Goal: Information Seeking & Learning: Stay updated

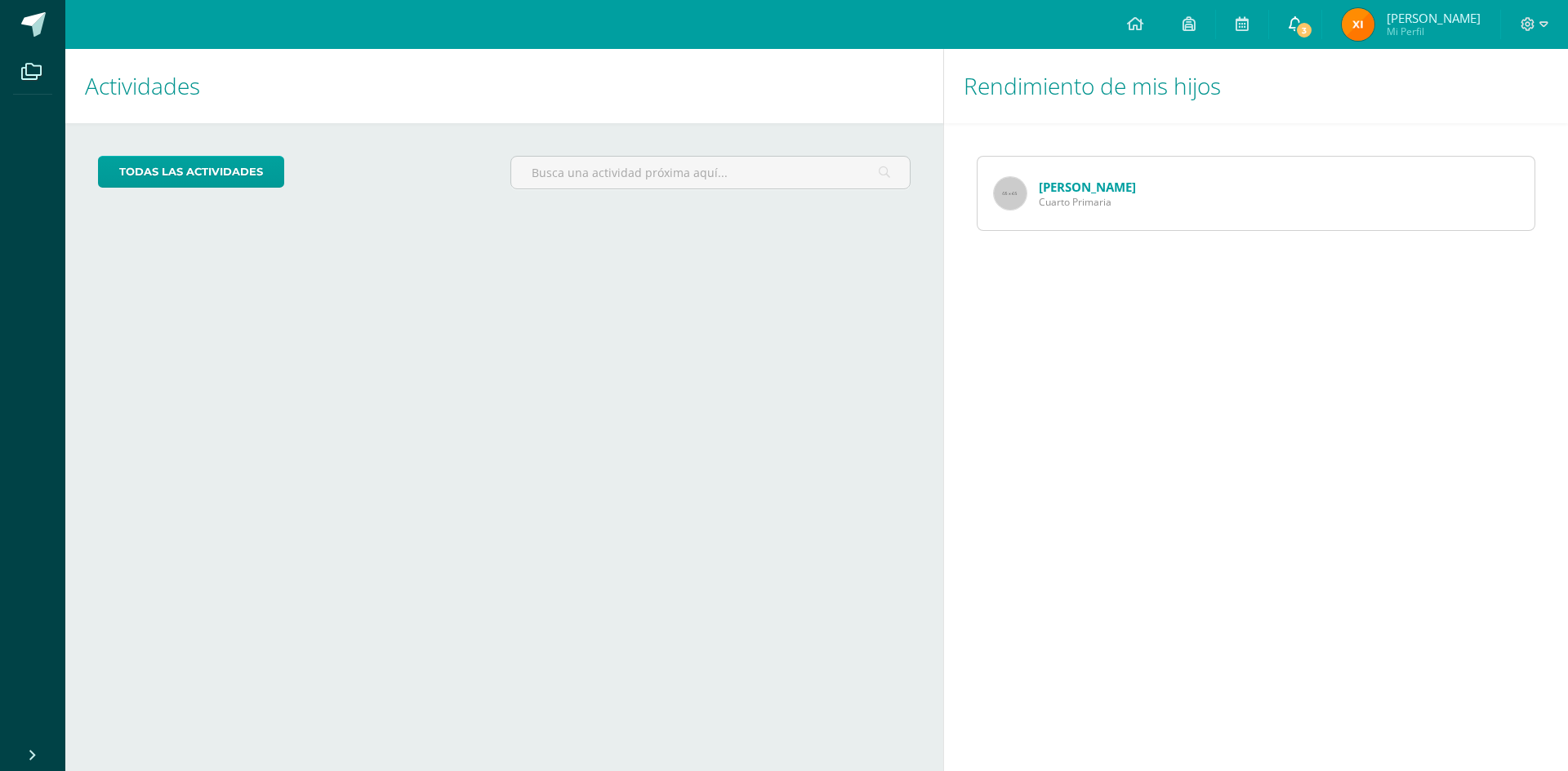
click at [1302, 22] on icon at bounding box center [1295, 23] width 13 height 15
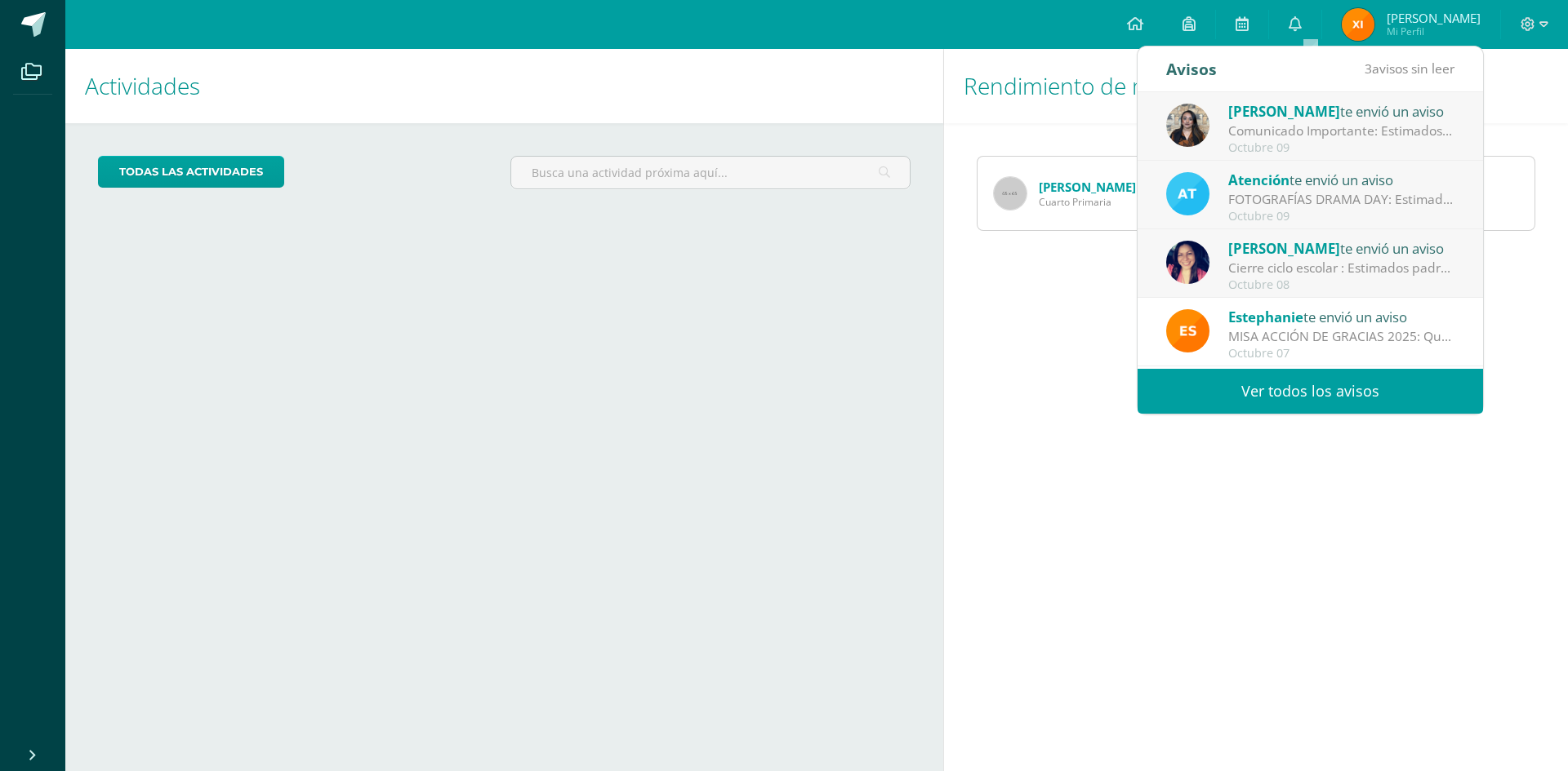
click at [1373, 119] on div "Karla Gomez te envió un aviso" at bounding box center [1341, 110] width 227 height 21
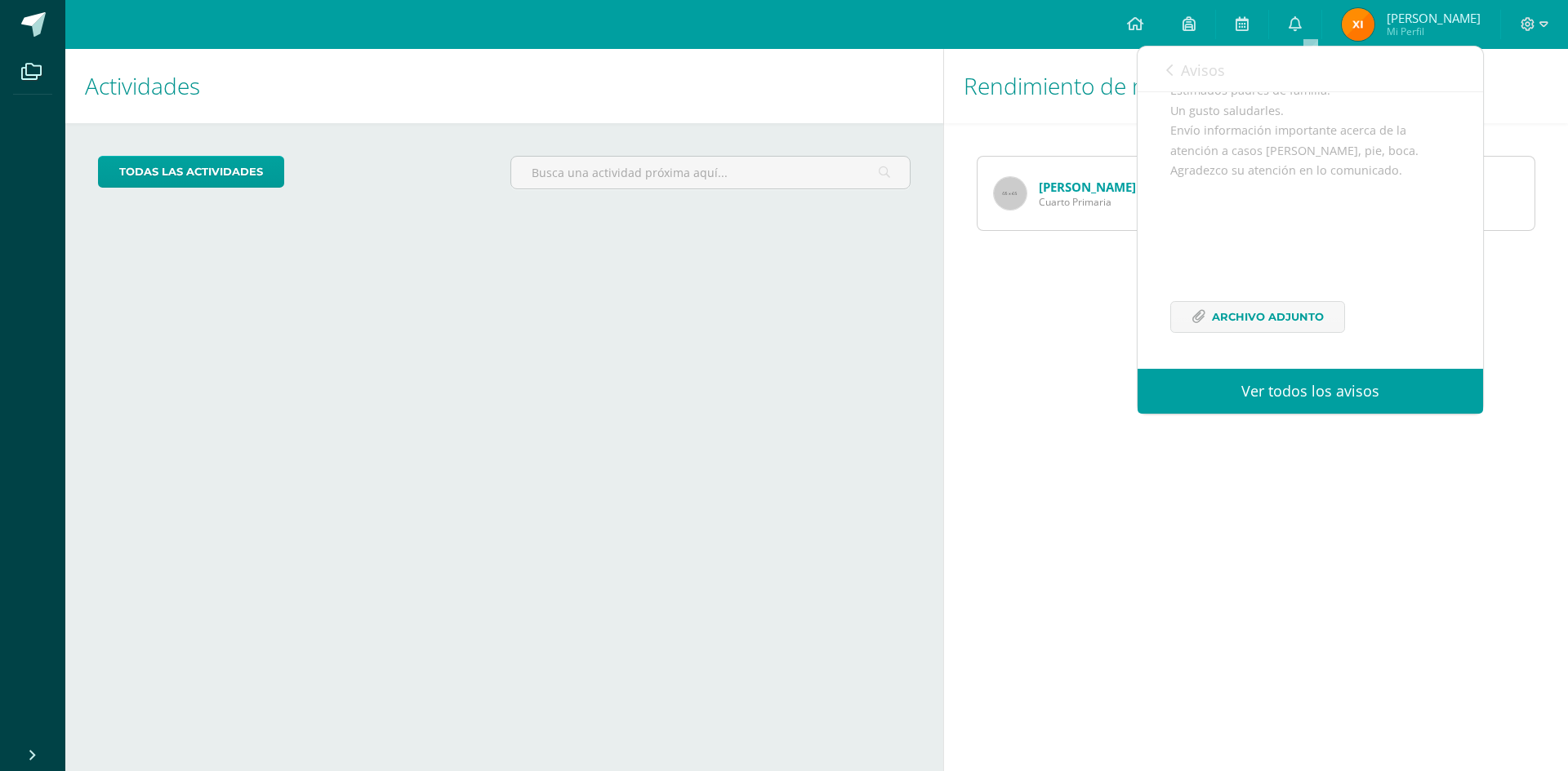
scroll to position [198, 0]
click at [1259, 316] on span "Archivo Adjunto" at bounding box center [1268, 317] width 112 height 30
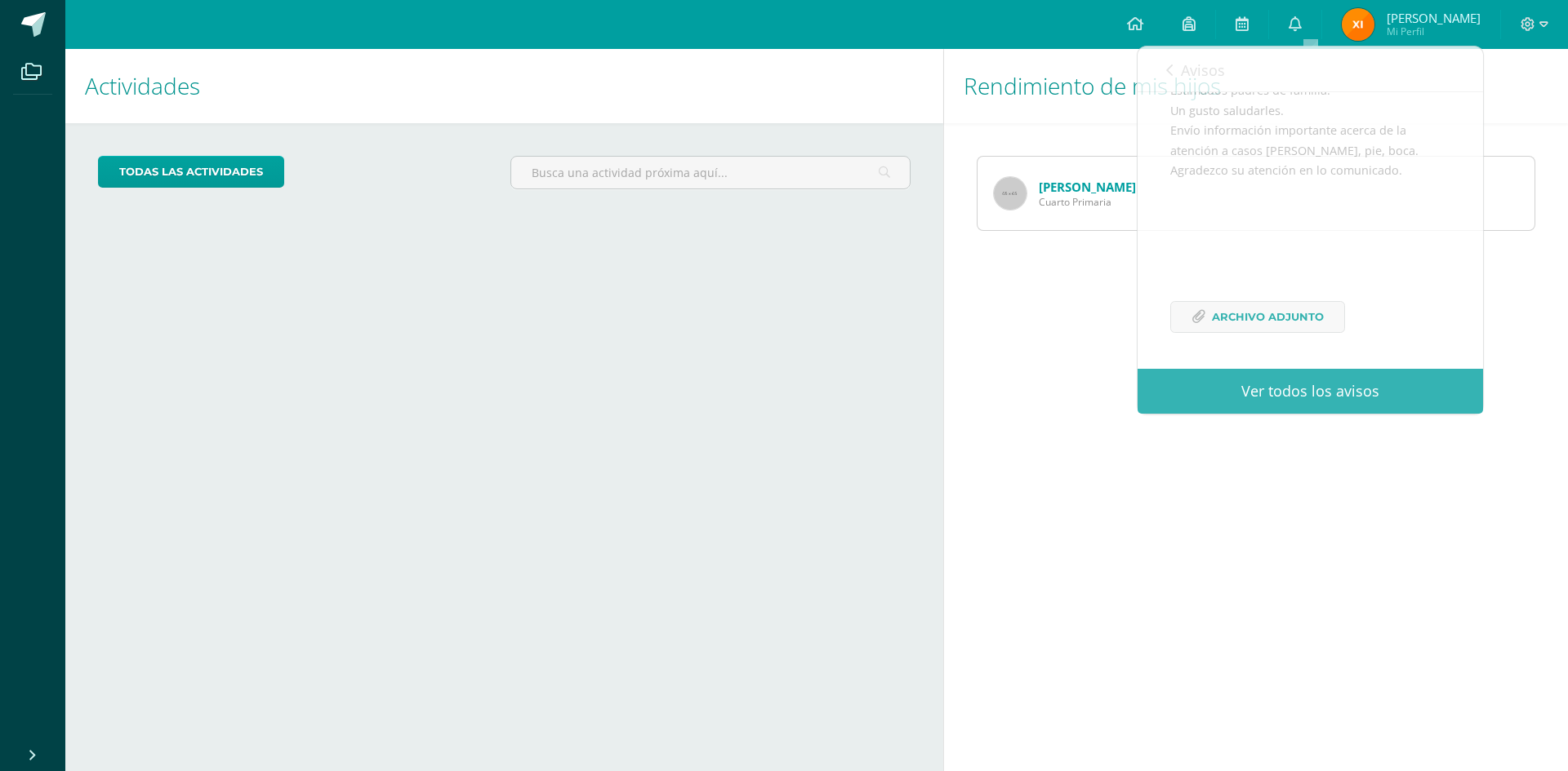
drag, startPoint x: 1341, startPoint y: 529, endPoint x: 1302, endPoint y: 377, distance: 156.9
click at [1342, 522] on div "Rendimiento de mis hijos Gustavo Xiloj Cuarto Primaria" at bounding box center [1259, 409] width 631 height 722
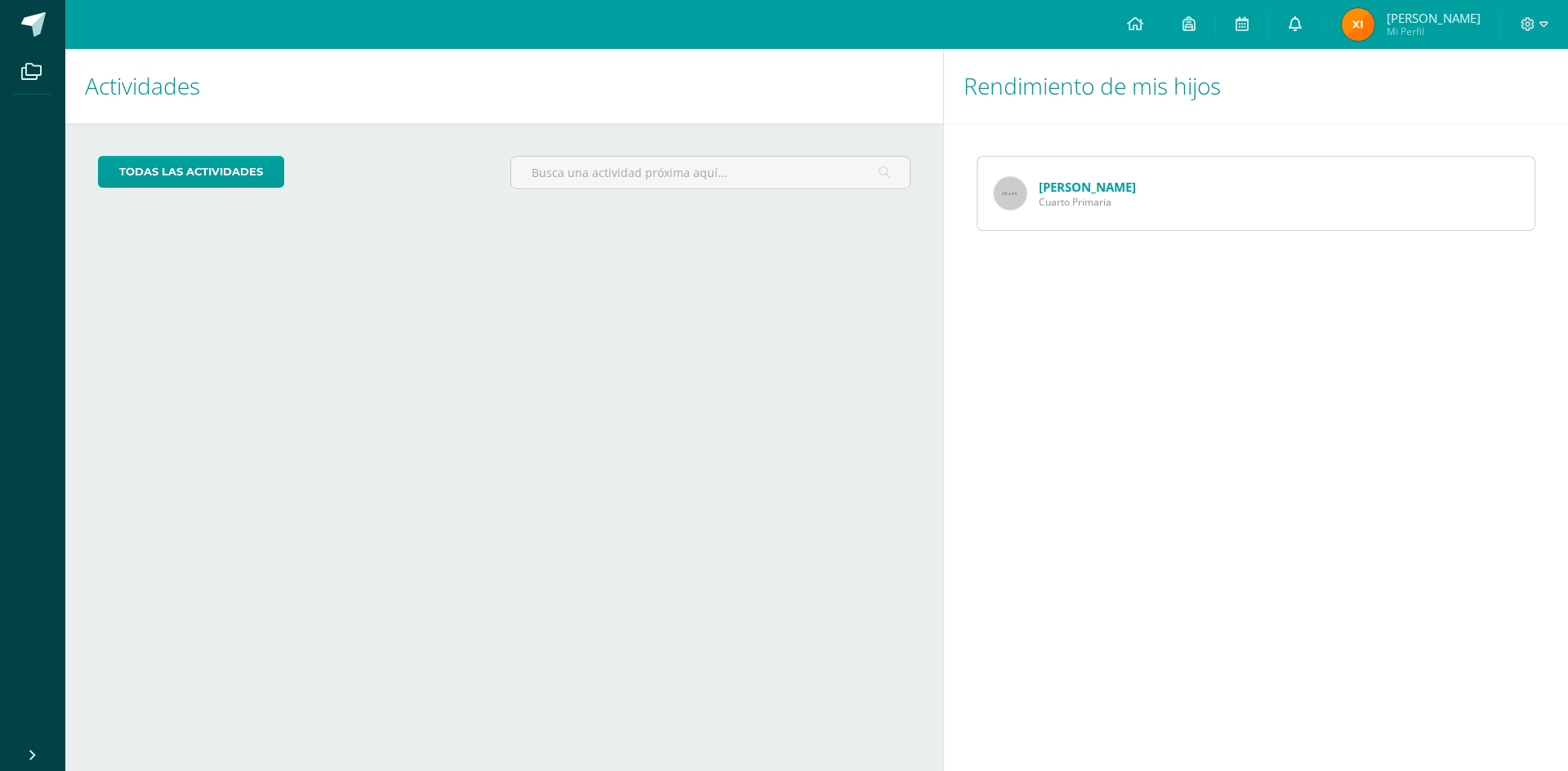
click at [1302, 18] on icon at bounding box center [1295, 23] width 13 height 15
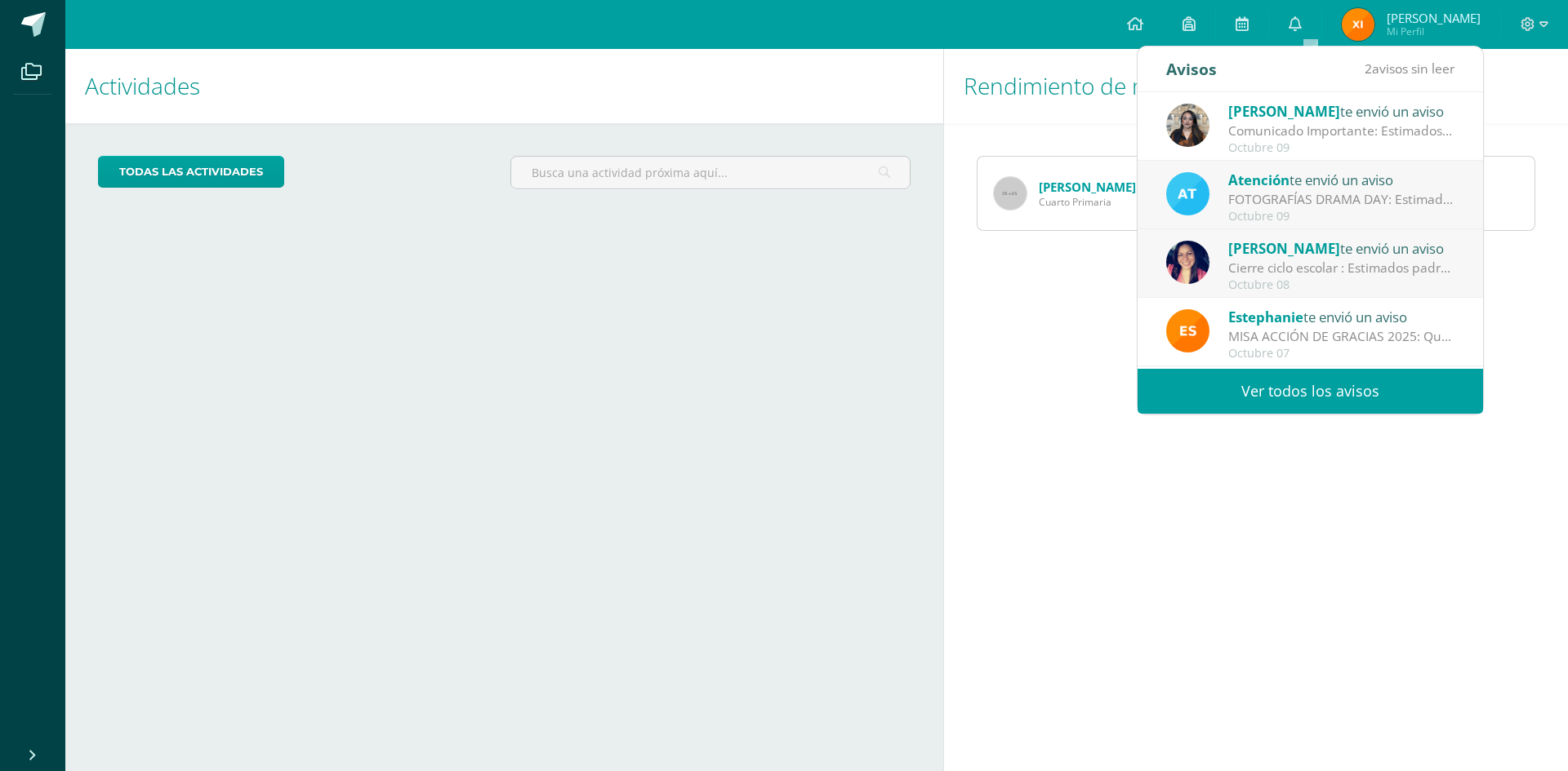
click at [1321, 196] on div "FOTOGRAFÍAS DRAMA DAY: Estimados padres de familia, Por este medio les comparti…" at bounding box center [1341, 199] width 227 height 19
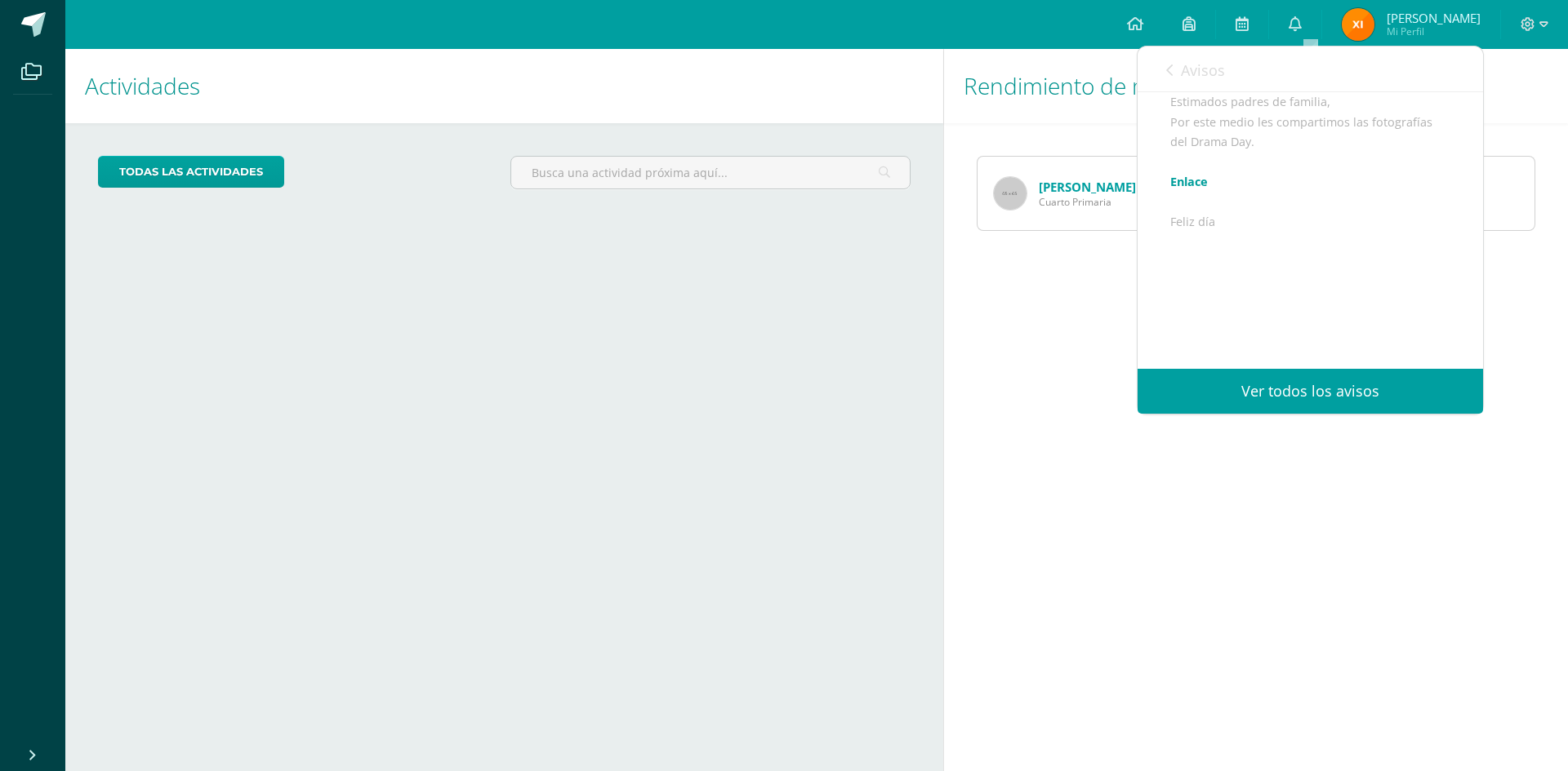
click at [1315, 392] on link "Ver todos los avisos" at bounding box center [1309, 392] width 345 height 45
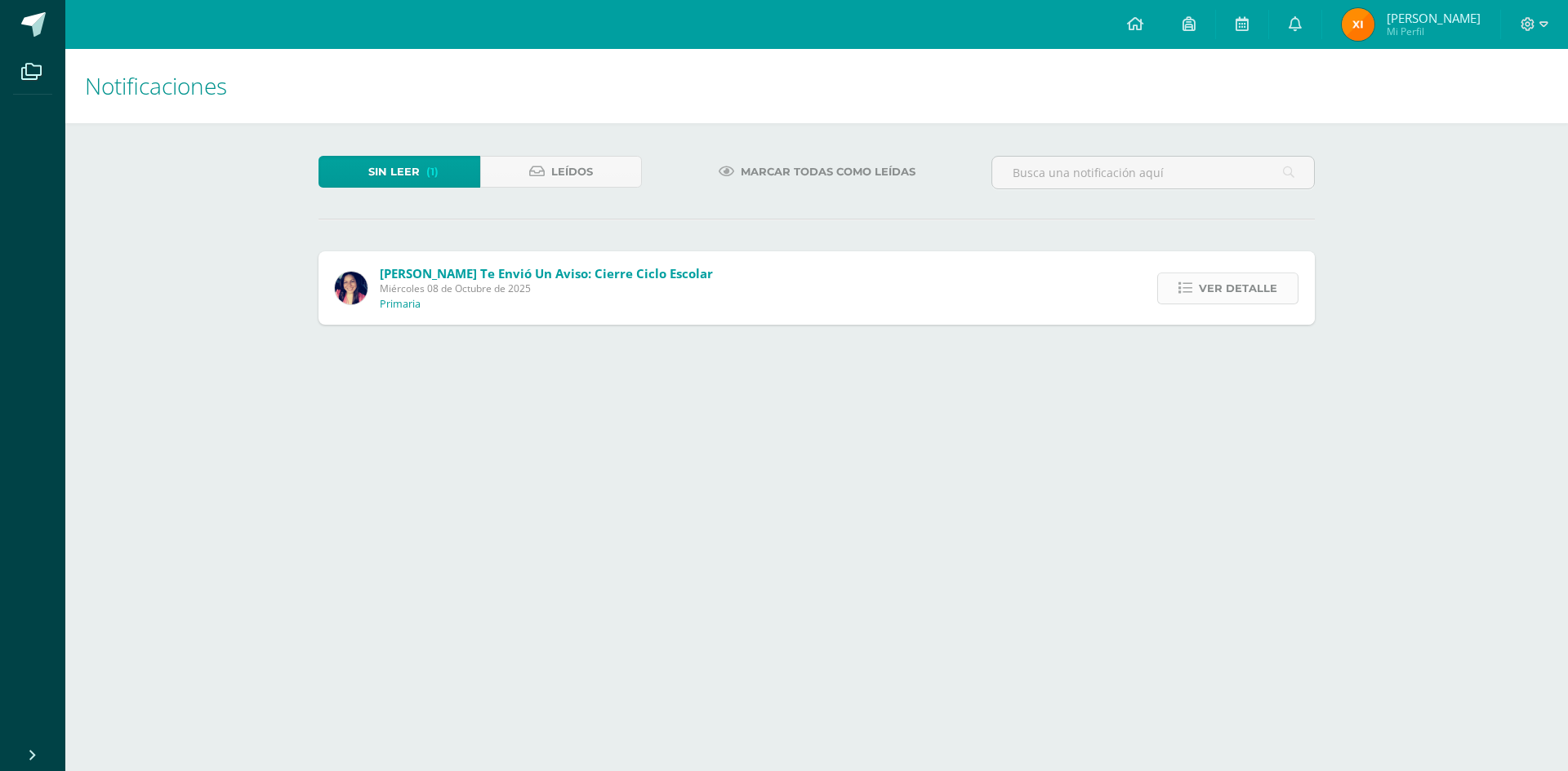
click at [1236, 290] on span "Ver detalle" at bounding box center [1238, 289] width 79 height 30
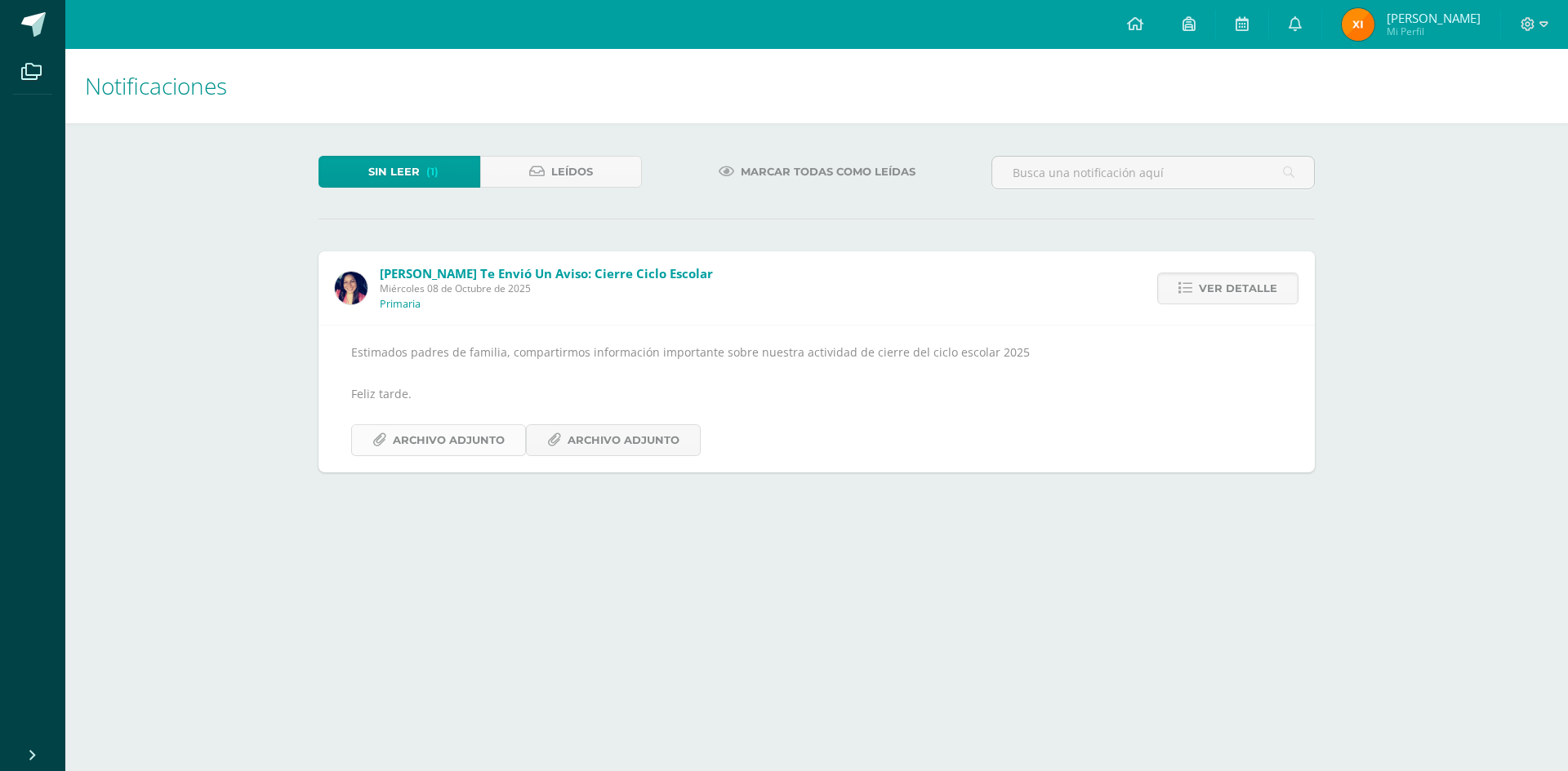
click at [457, 438] on span "Archivo Adjunto" at bounding box center [449, 440] width 112 height 30
click at [552, 441] on icon at bounding box center [554, 440] width 14 height 14
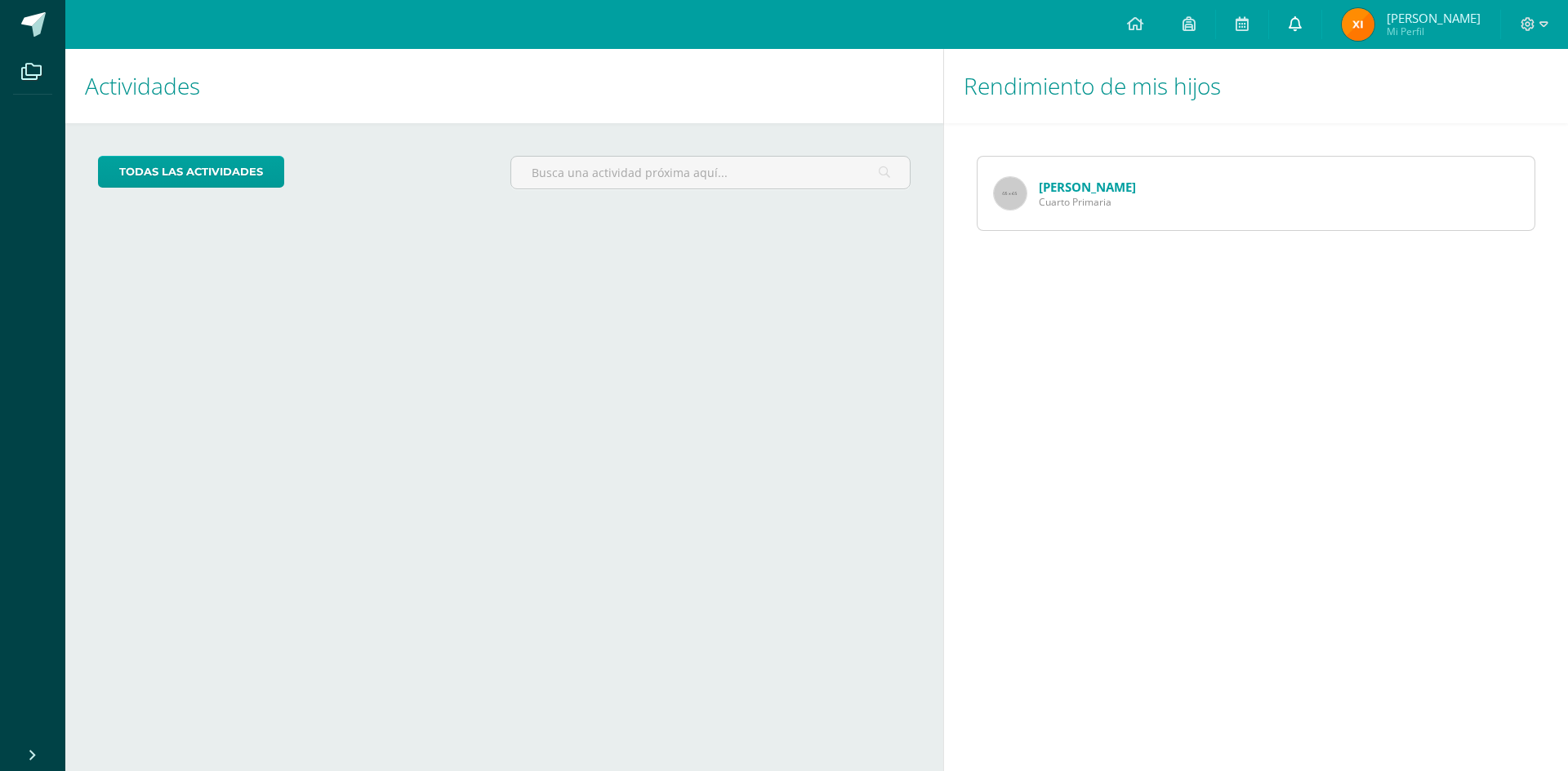
drag, startPoint x: 0, startPoint y: 0, endPoint x: 1315, endPoint y: 14, distance: 1315.1
click at [1315, 14] on link at bounding box center [1295, 24] width 52 height 49
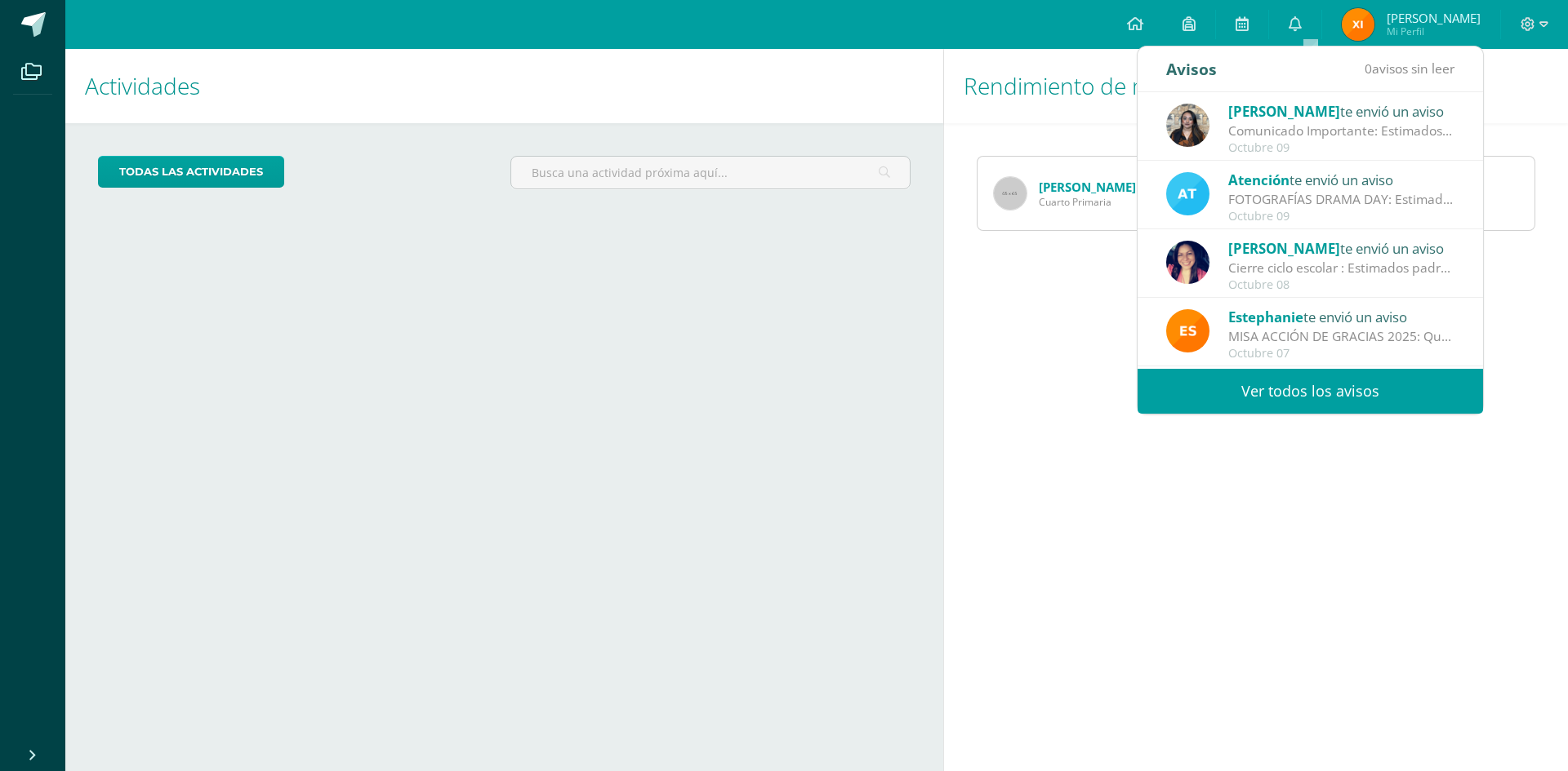
click at [1291, 127] on div "Comunicado Importante: Estimados padres de familia: Un gusto saludarles. Envío …" at bounding box center [1341, 131] width 227 height 19
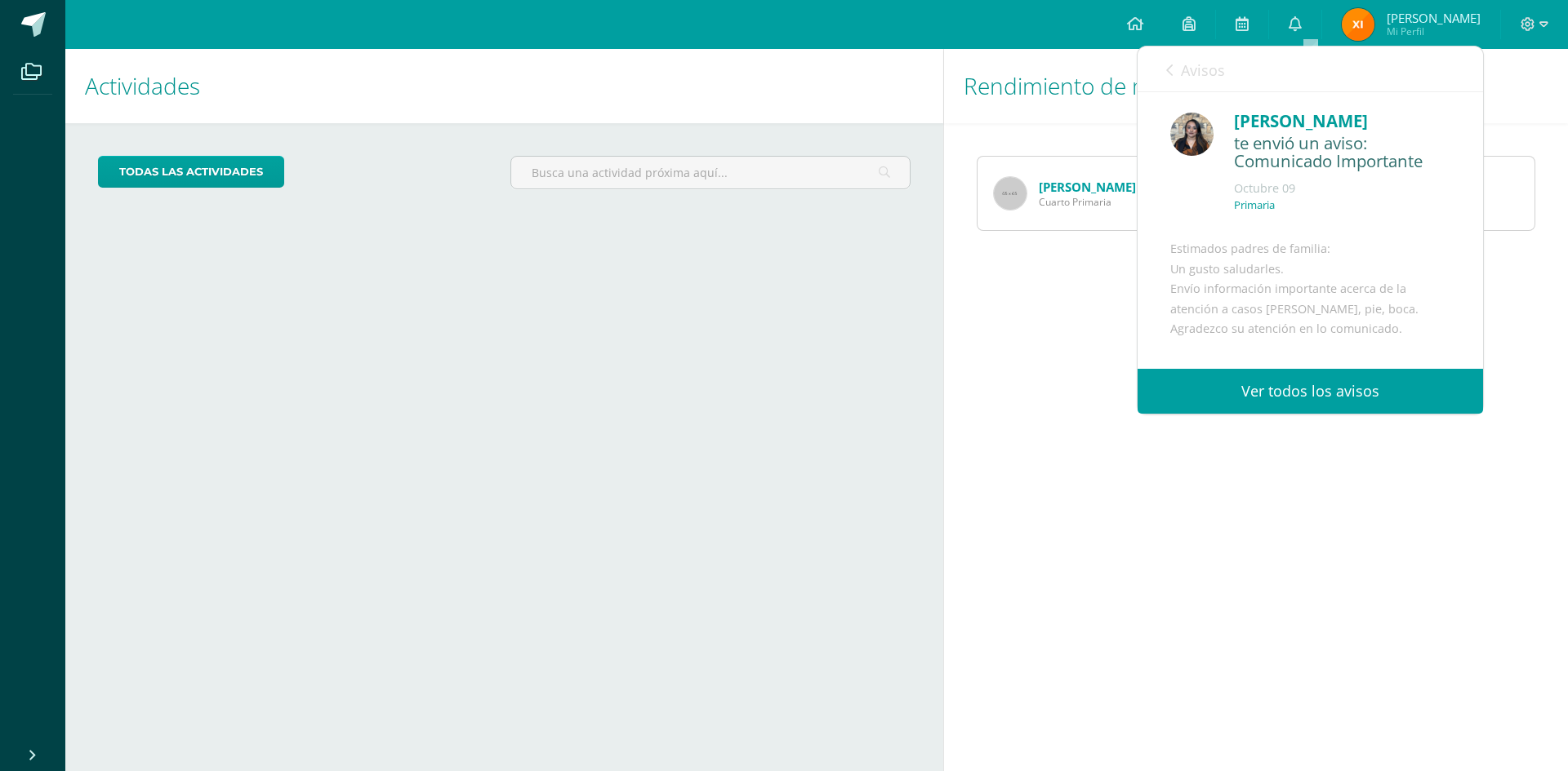
scroll to position [81, 0]
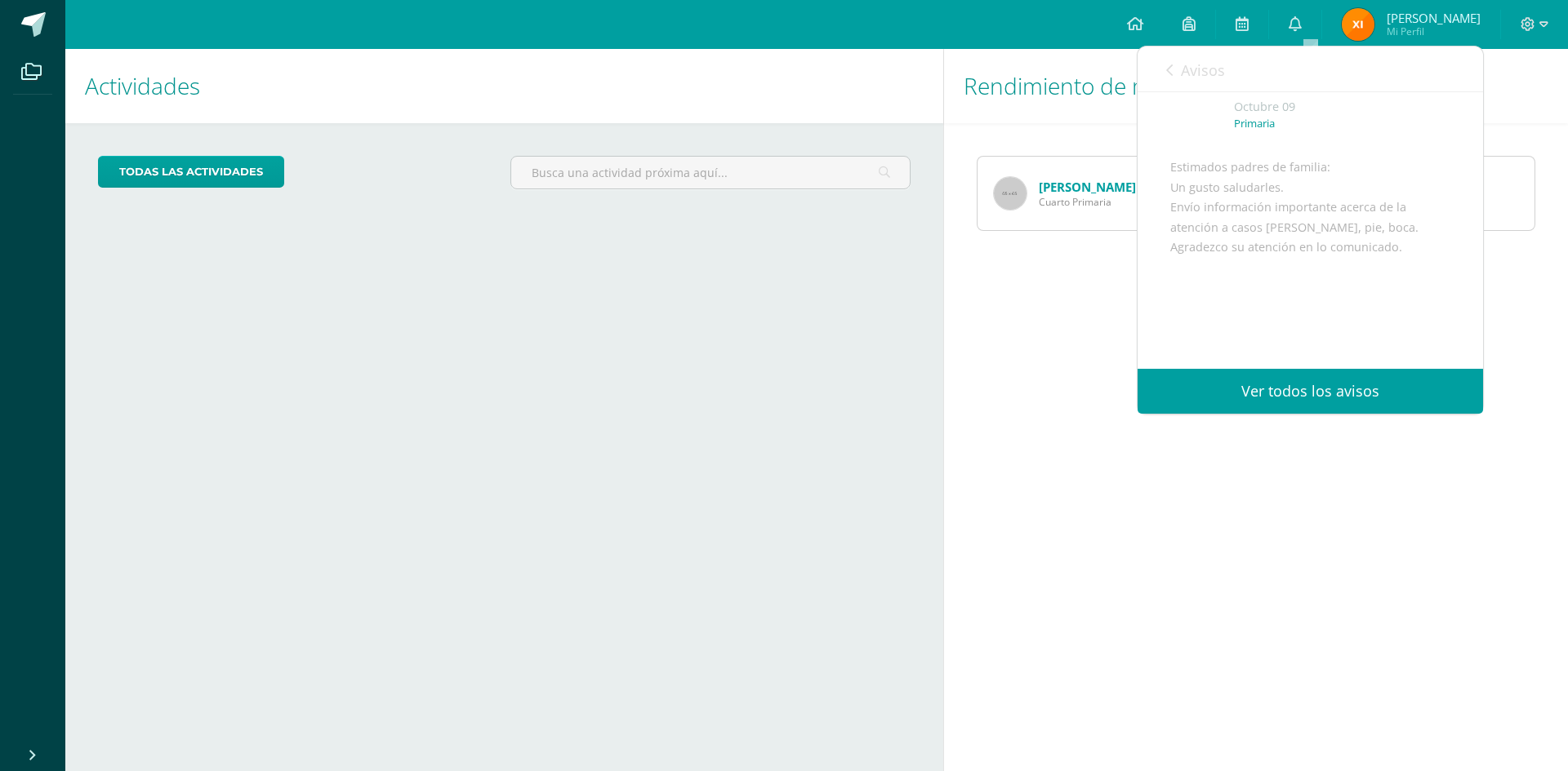
click at [1163, 69] on div "Avisos 0 avisos sin leer Avisos" at bounding box center [1309, 69] width 345 height 46
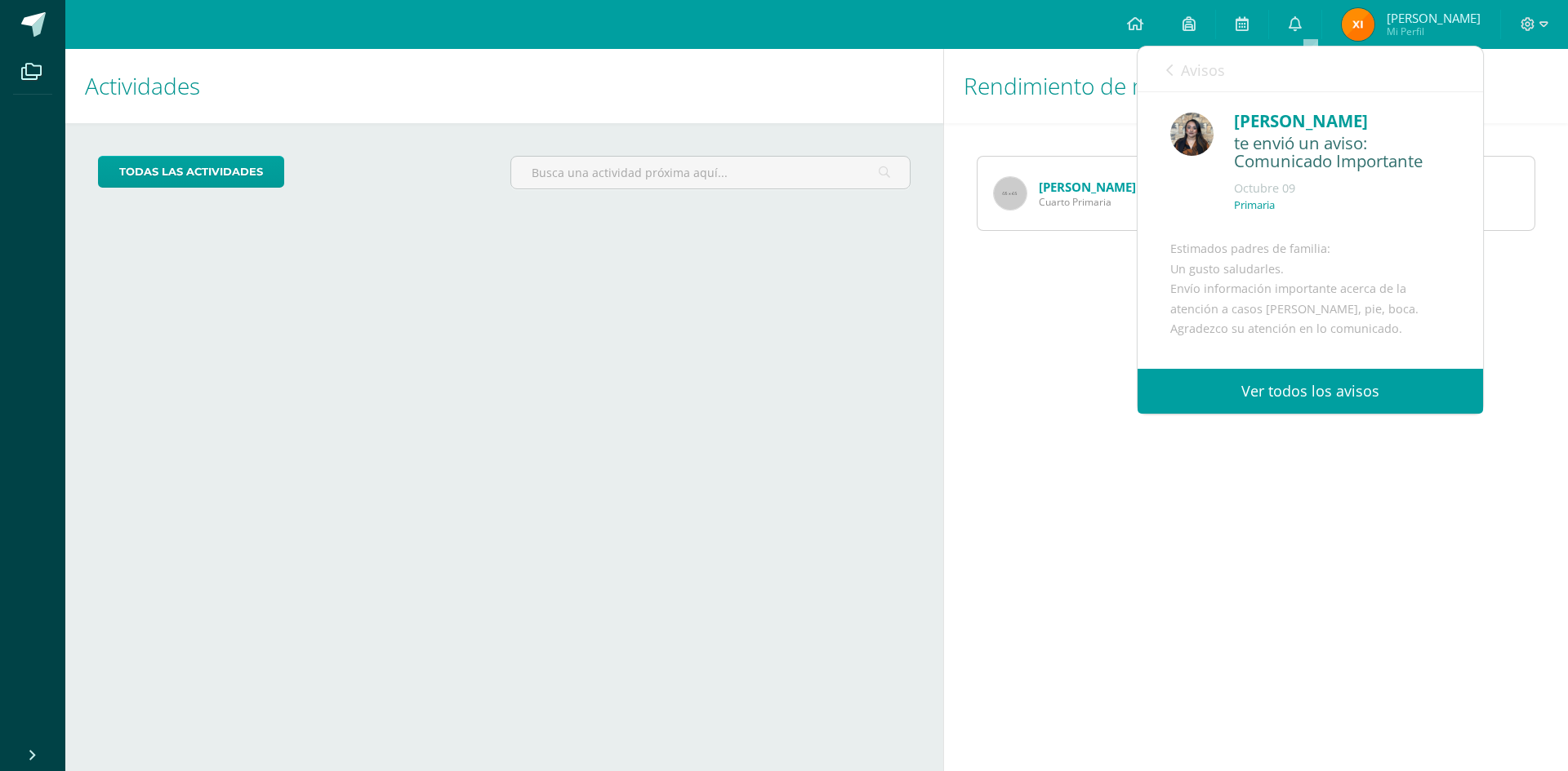
click at [1172, 68] on icon at bounding box center [1169, 70] width 7 height 13
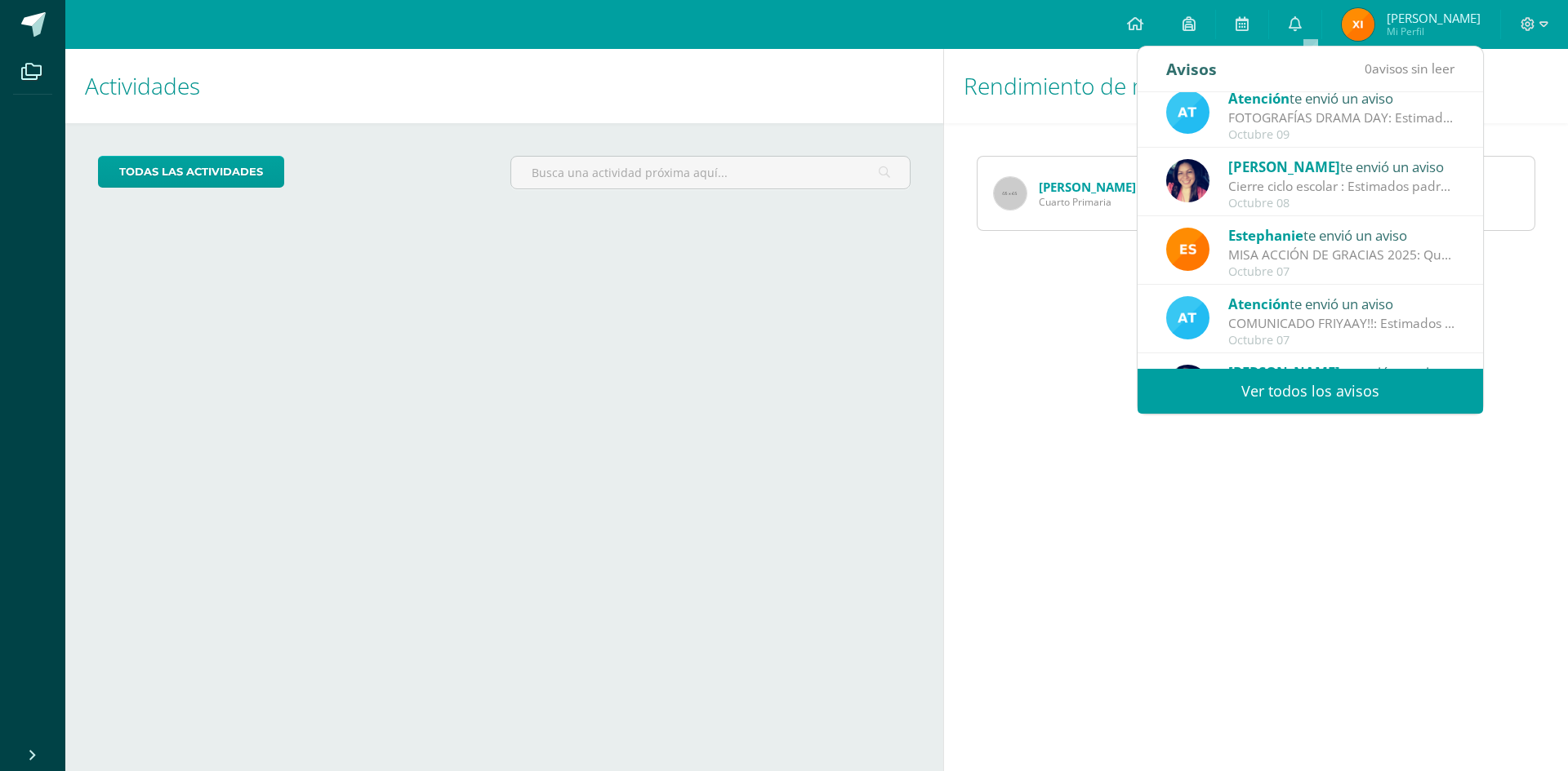
scroll to position [164, 0]
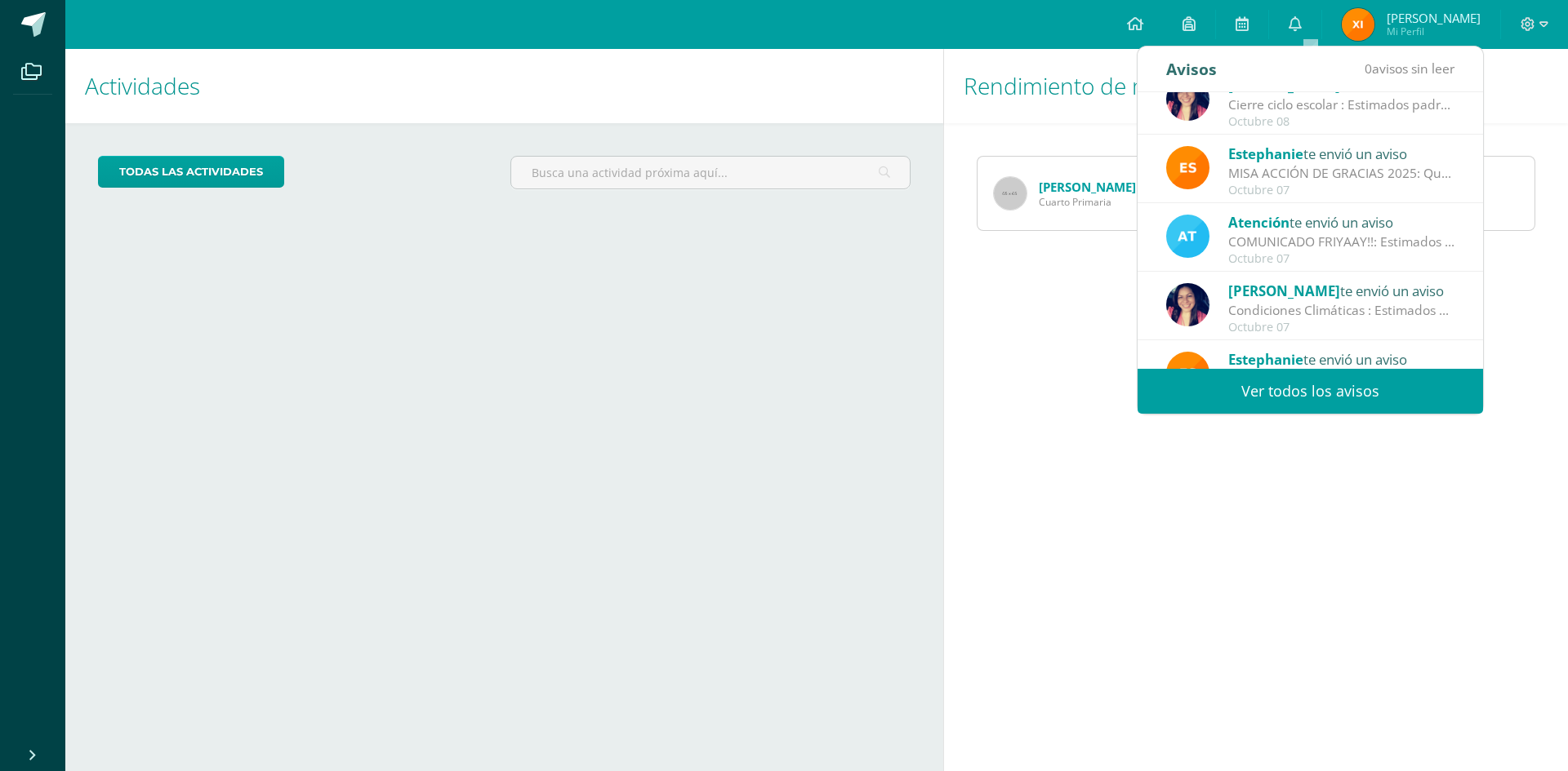
click at [1357, 300] on div "Alejandra te envió un aviso" at bounding box center [1341, 291] width 227 height 21
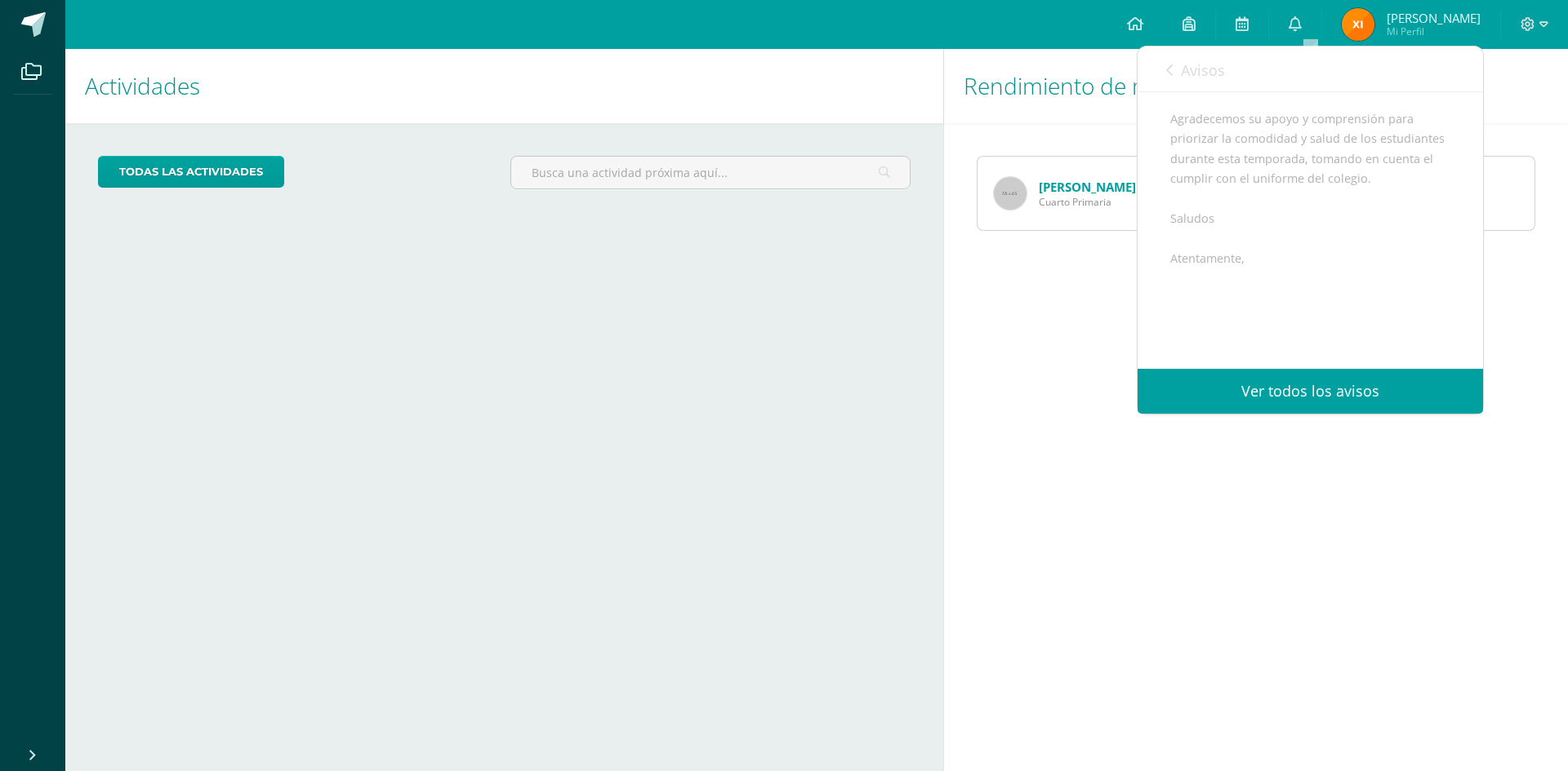
scroll to position [566, 0]
click at [1165, 63] on div "Avisos 0 avisos sin leer Avisos" at bounding box center [1309, 69] width 345 height 46
click at [1175, 71] on link "Avisos" at bounding box center [1195, 70] width 59 height 47
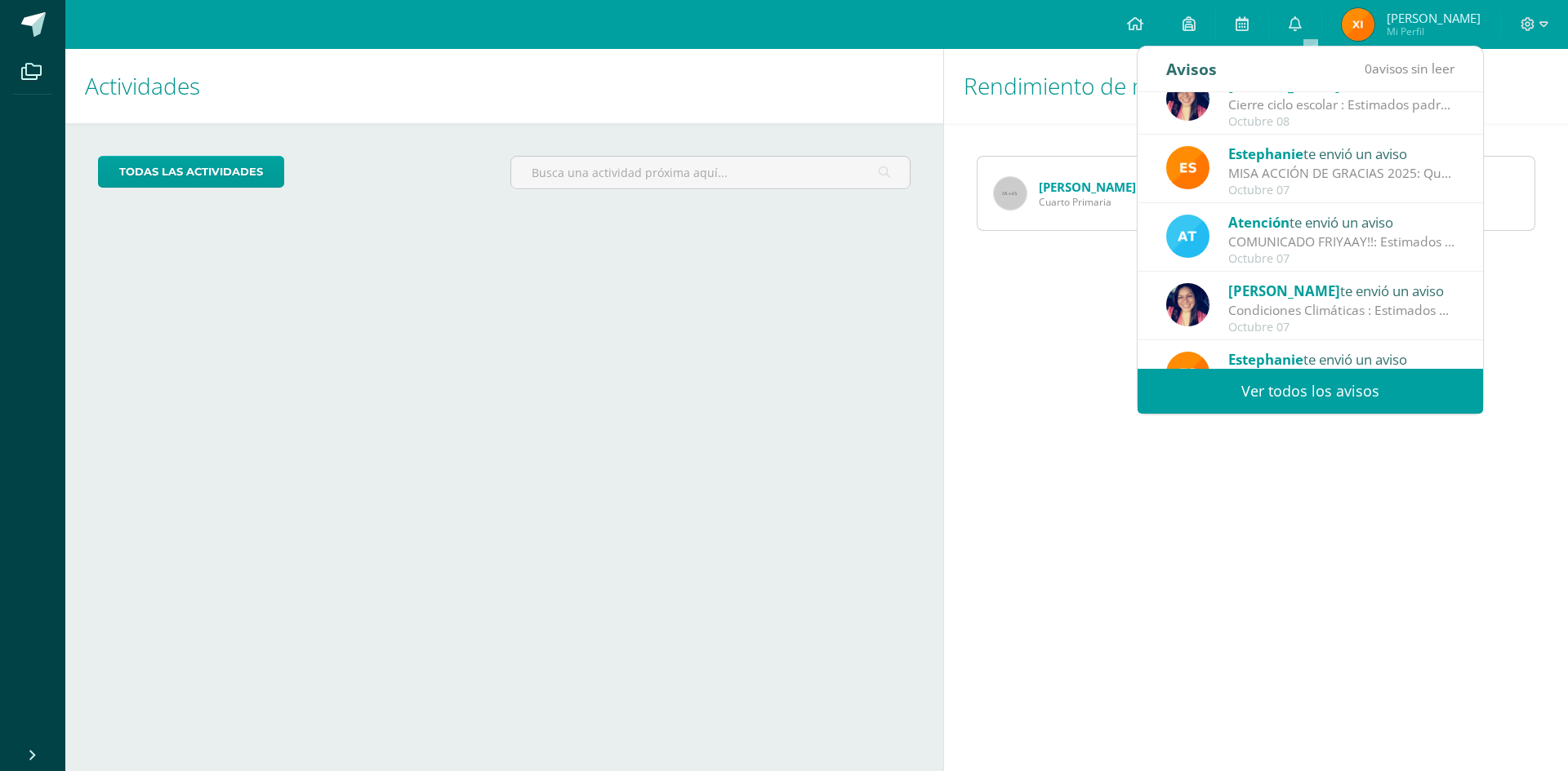
click at [1292, 241] on div "COMUNICADO FRIYAAY!!: Estimados padres de familia. Reciban un cordial saludo. P…" at bounding box center [1341, 242] width 227 height 19
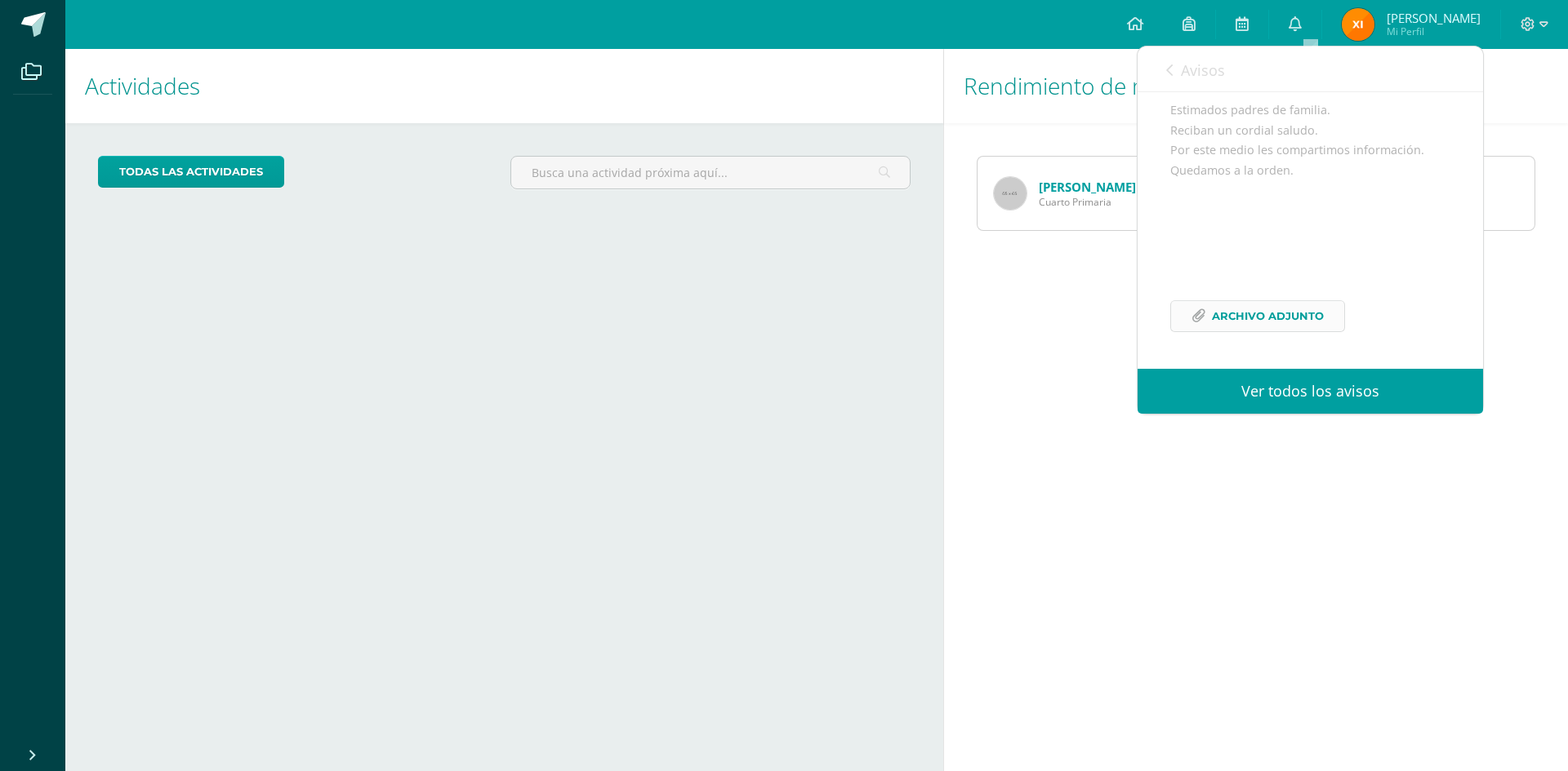
click at [1267, 317] on span "Archivo Adjunto" at bounding box center [1268, 316] width 112 height 30
click at [1162, 60] on div "Avisos 0 avisos sin leer Avisos" at bounding box center [1309, 69] width 345 height 46
click at [1169, 63] on link "Avisos" at bounding box center [1195, 70] width 59 height 47
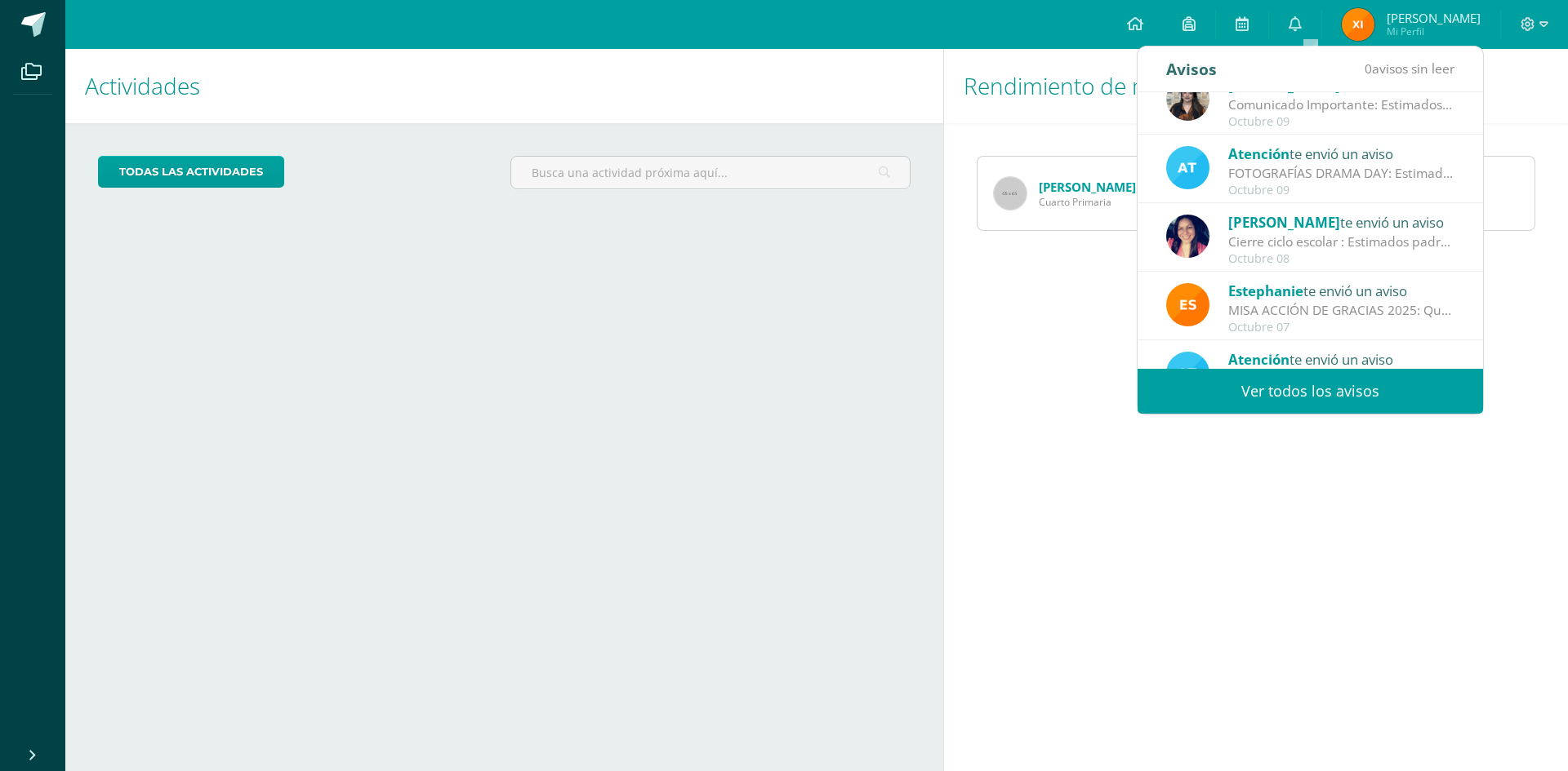
scroll to position [0, 0]
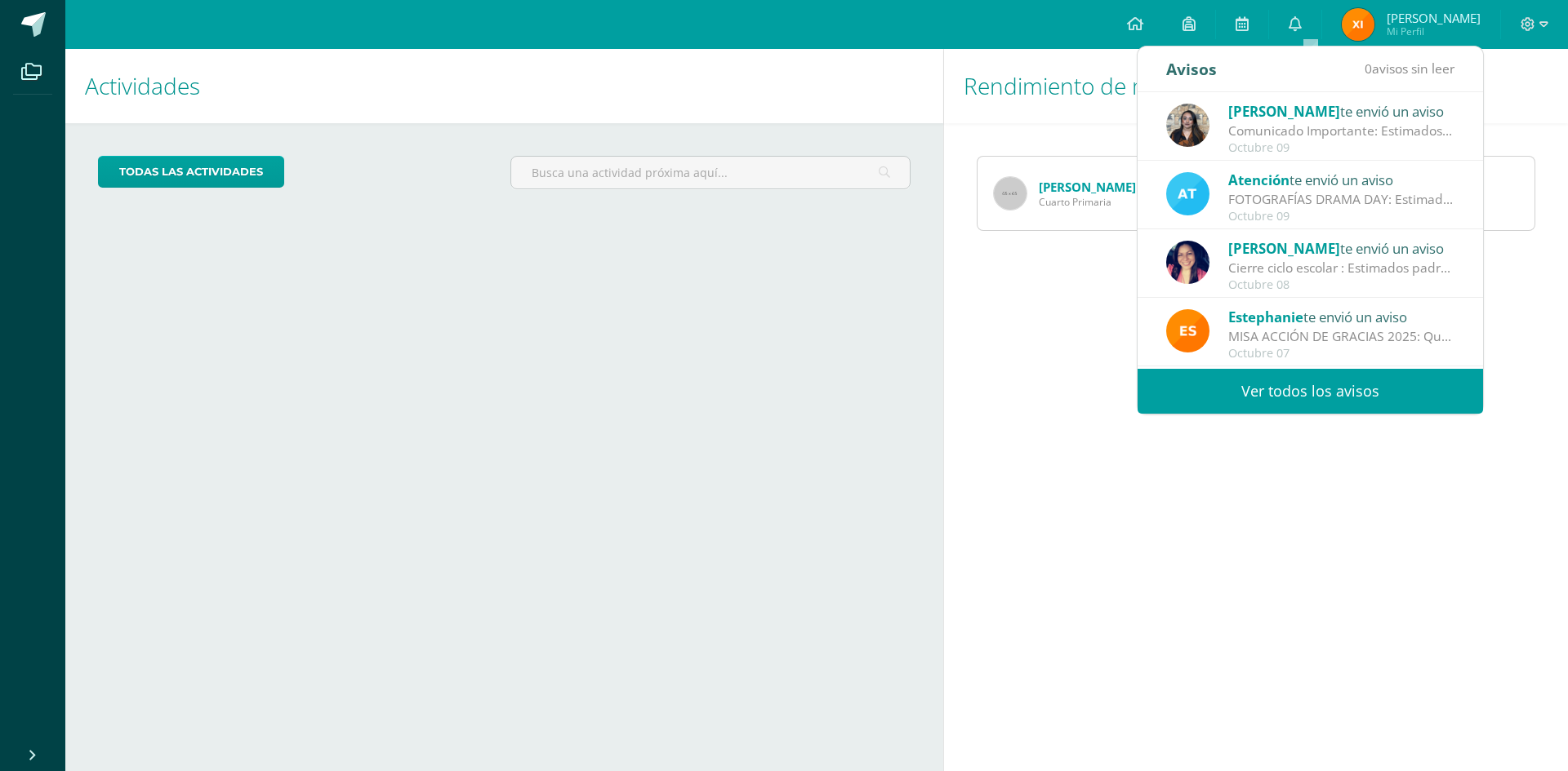
click at [1231, 200] on div "FOTOGRAFÍAS DRAMA DAY: Estimados padres de familia, Por este medio les comparti…" at bounding box center [1341, 199] width 227 height 19
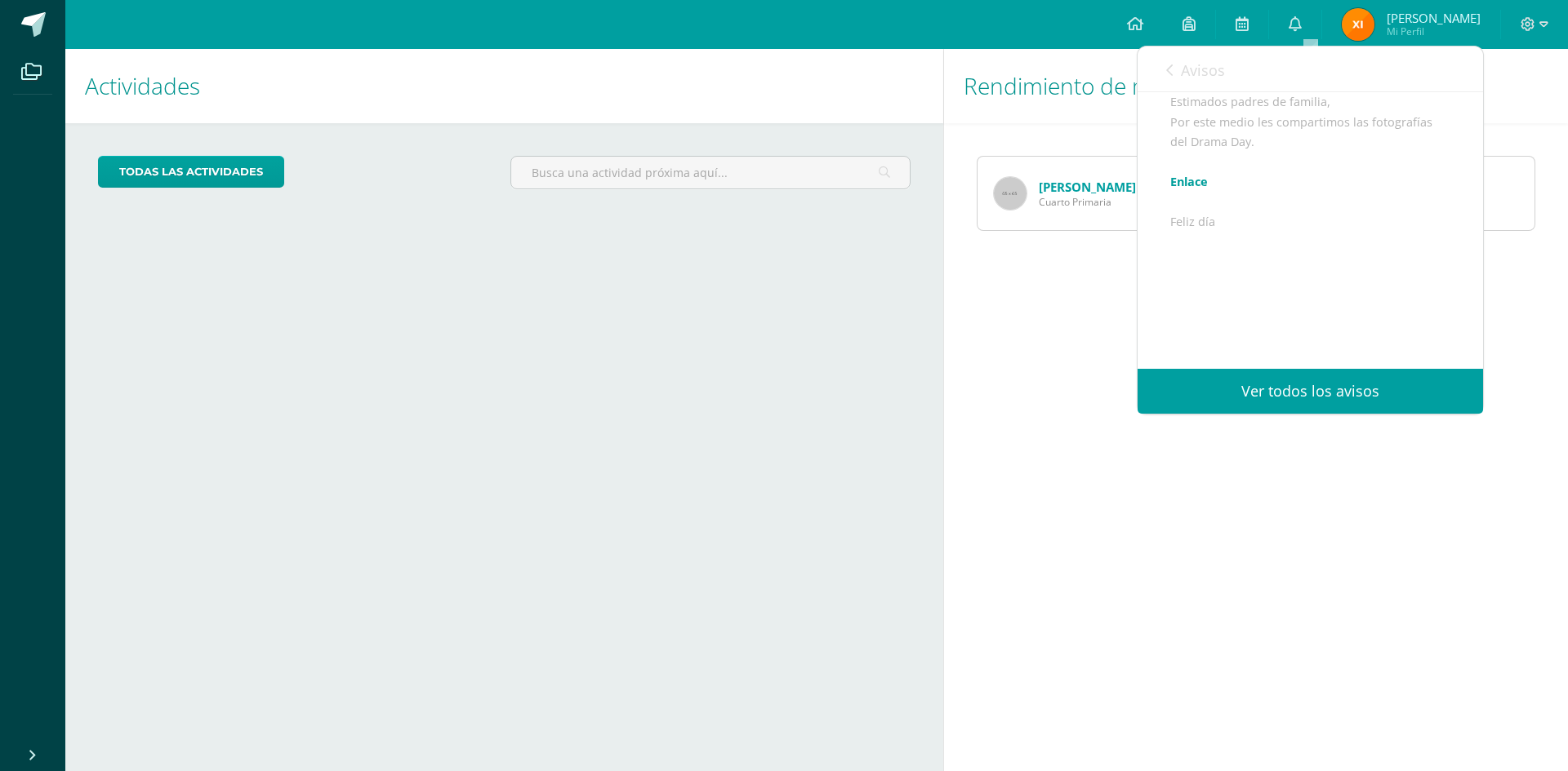
click at [1201, 174] on link "Enlace" at bounding box center [1188, 181] width 37 height 16
click at [1186, 174] on link "Enlace" at bounding box center [1188, 181] width 37 height 16
